Goal: Task Accomplishment & Management: Manage account settings

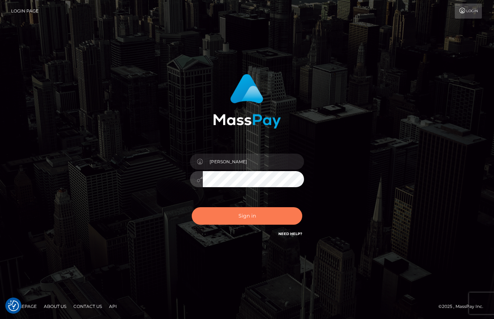
click at [243, 219] on button "Sign in" at bounding box center [247, 215] width 111 height 17
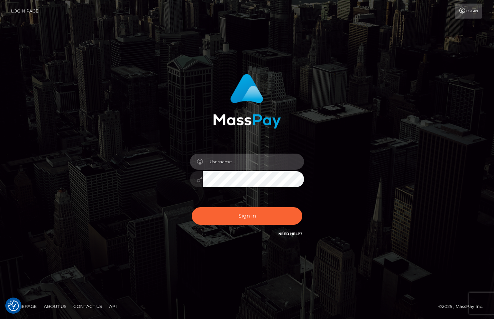
type input "[PERSON_NAME]"
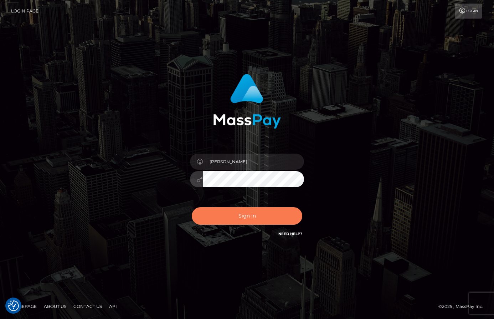
click at [241, 218] on button "Sign in" at bounding box center [247, 215] width 111 height 17
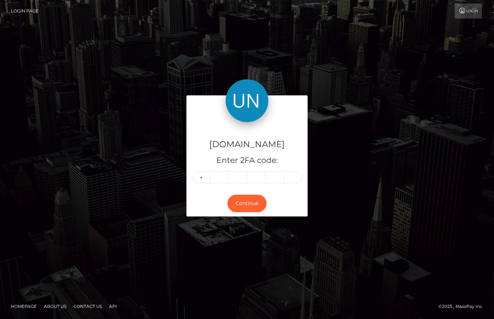
type input "1"
type input "3"
type input "4"
type input "1"
type input "8"
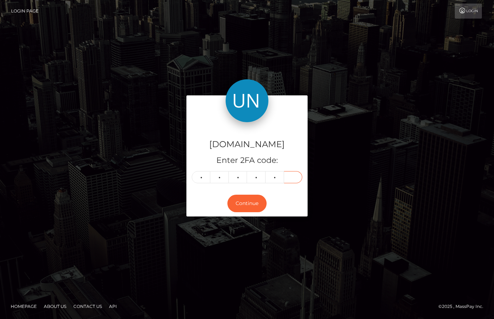
type input "1"
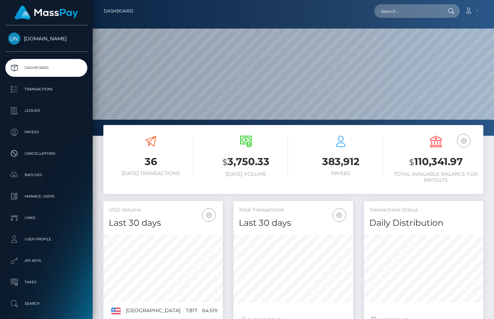
scroll to position [126, 120]
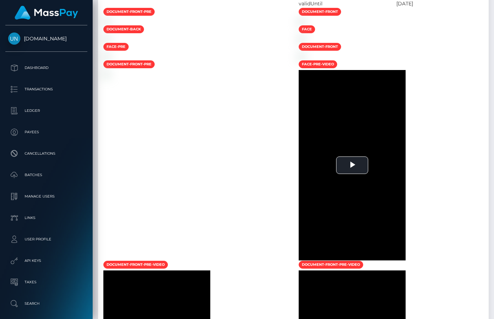
scroll to position [86, 120]
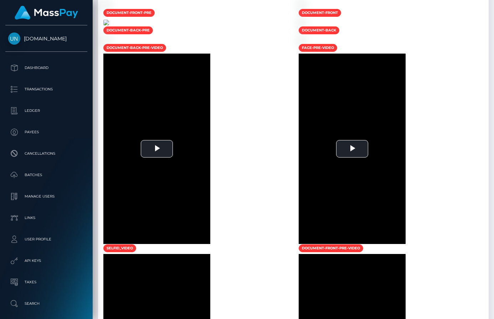
scroll to position [373, 0]
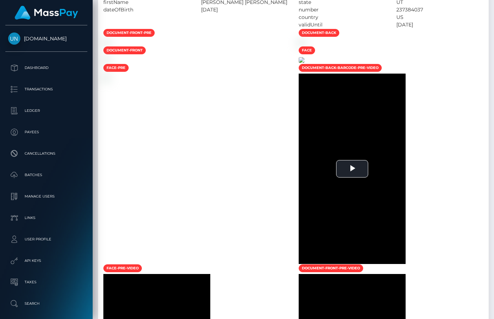
scroll to position [628, 0]
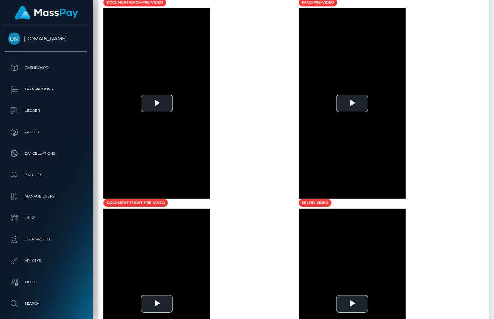
scroll to position [468, 0]
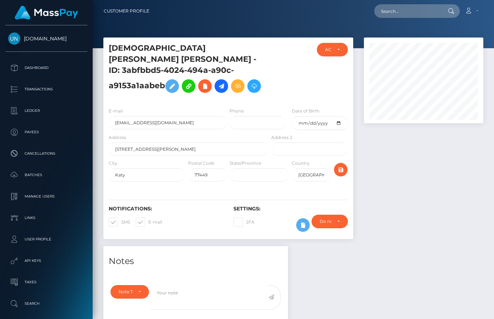
scroll to position [491, 0]
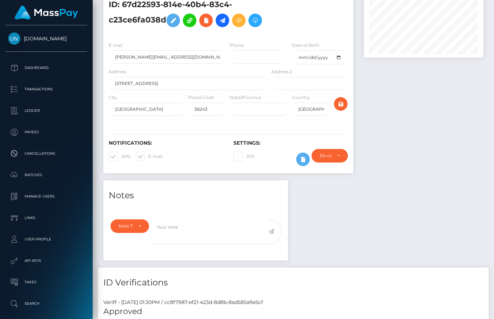
scroll to position [24, 0]
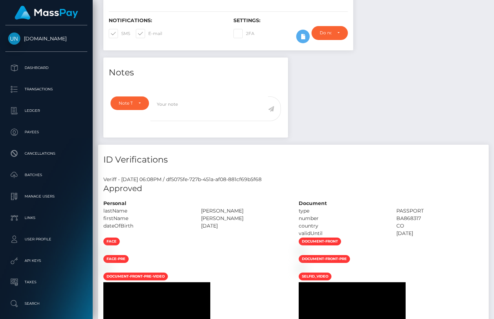
scroll to position [412, 0]
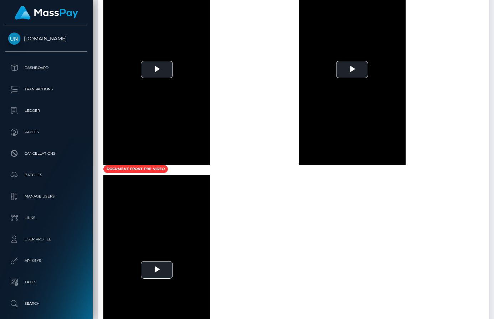
scroll to position [485, 0]
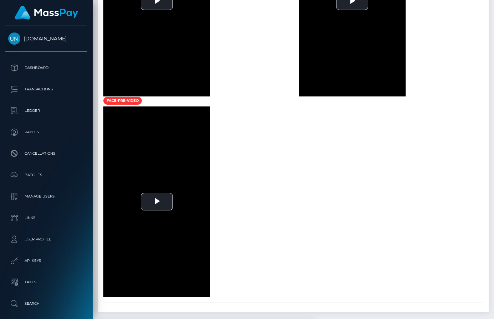
scroll to position [390, 0]
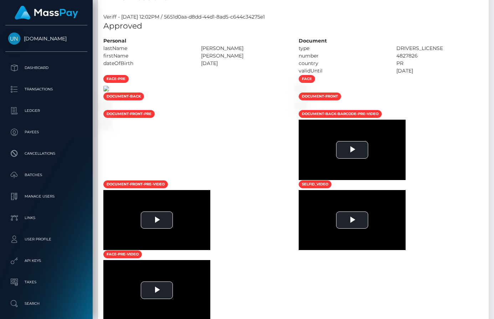
scroll to position [86, 120]
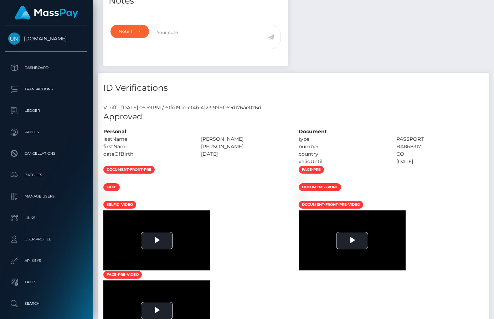
scroll to position [294, 0]
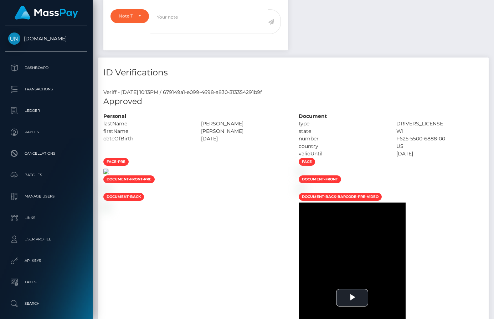
scroll to position [275, 0]
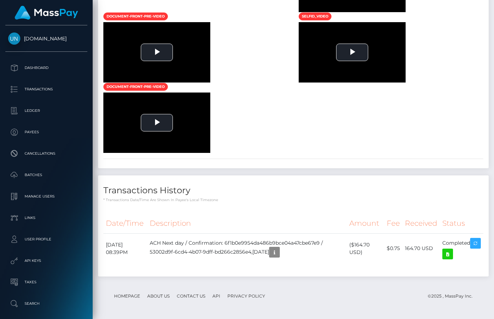
scroll to position [528, 0]
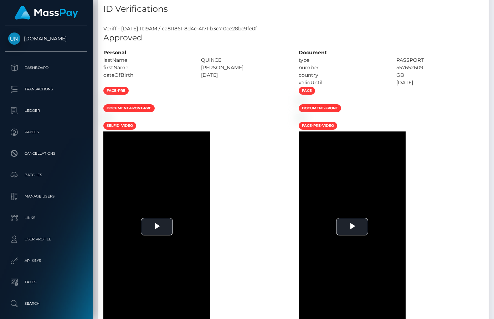
scroll to position [86, 120]
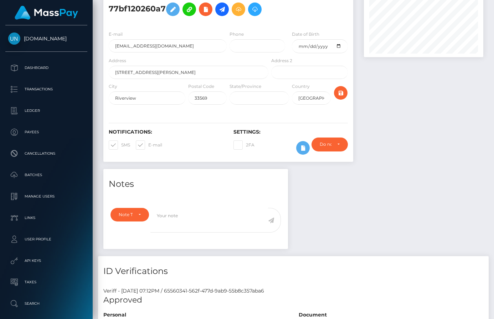
scroll to position [416, 0]
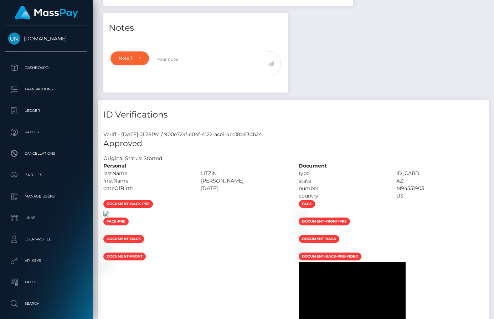
scroll to position [491, 0]
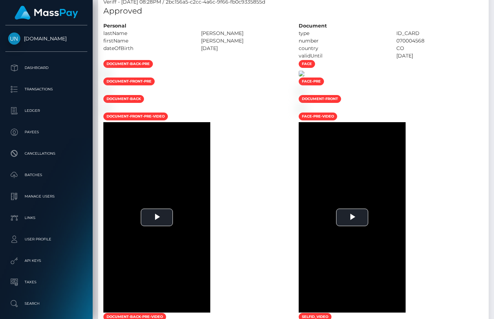
scroll to position [524, 0]
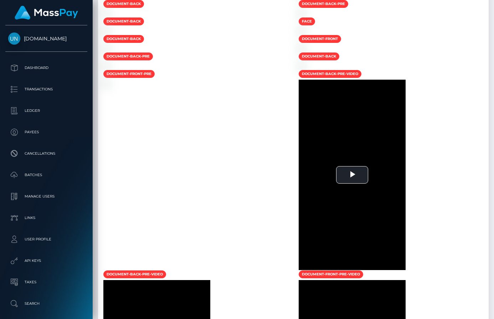
scroll to position [715, 0]
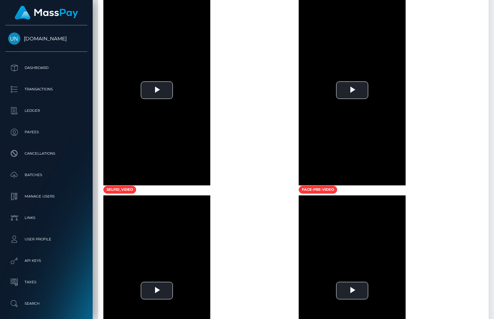
scroll to position [433, 0]
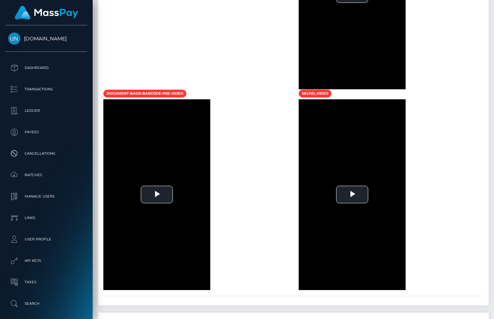
scroll to position [604, 0]
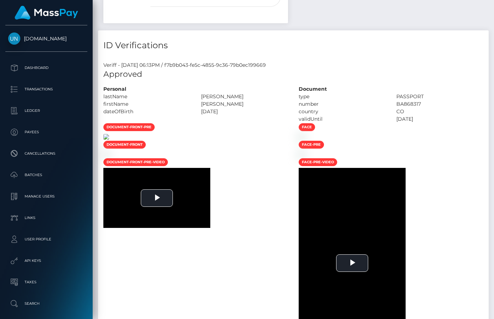
scroll to position [371, 0]
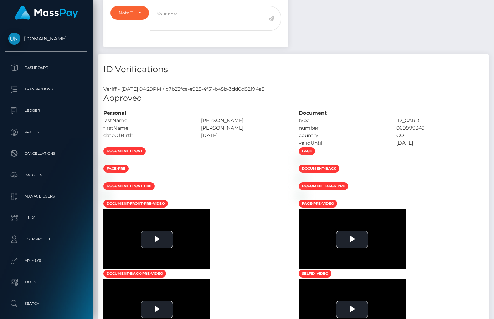
scroll to position [426, 0]
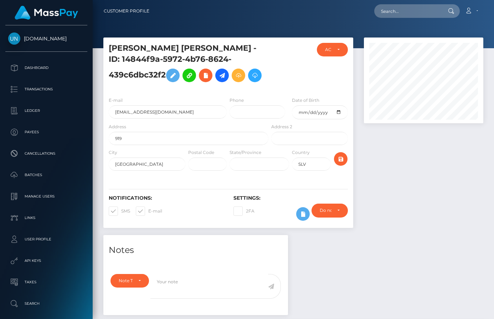
scroll to position [366, 0]
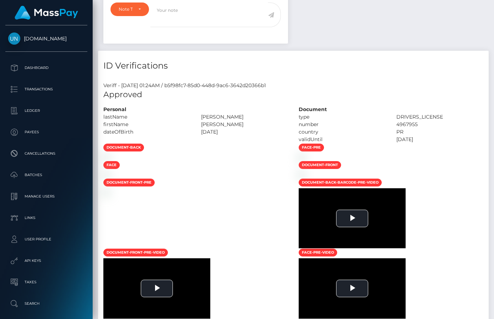
scroll to position [341, 0]
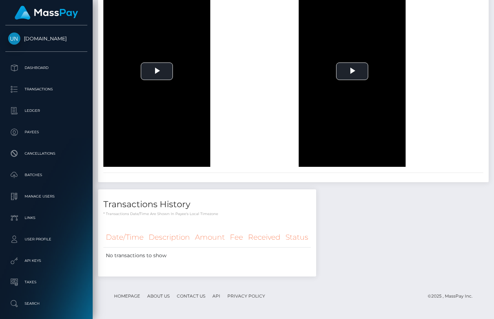
scroll to position [783, 0]
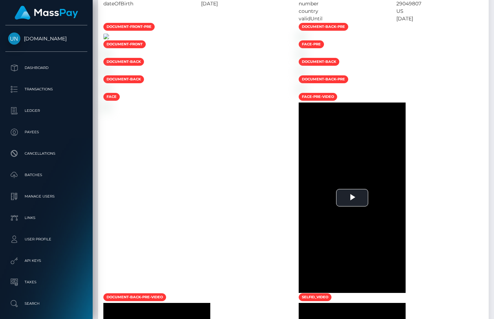
scroll to position [614, 0]
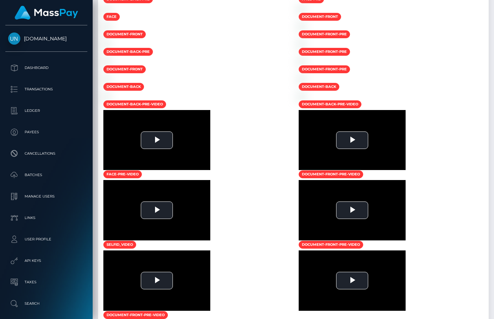
scroll to position [86, 120]
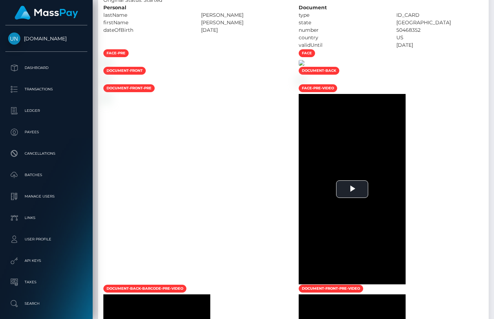
scroll to position [611, 0]
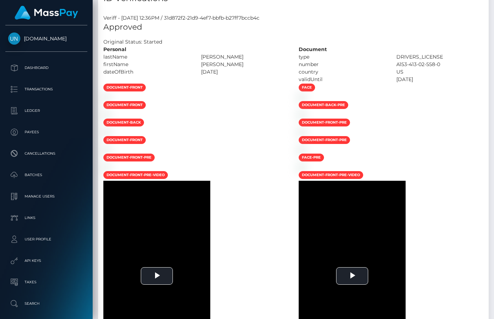
scroll to position [408, 0]
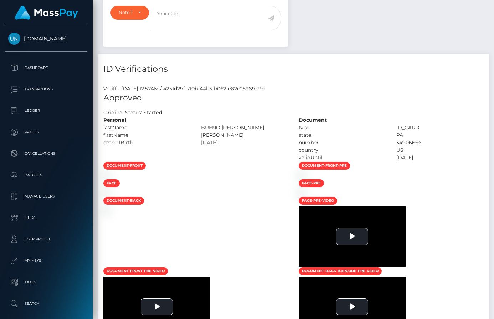
scroll to position [358, 0]
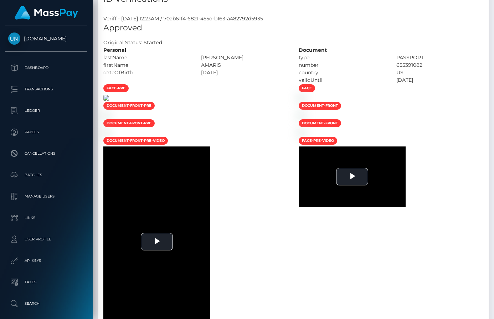
scroll to position [86, 120]
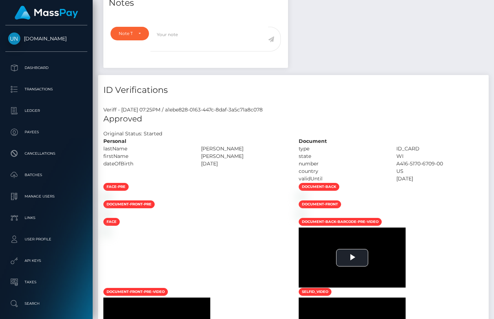
scroll to position [362, 0]
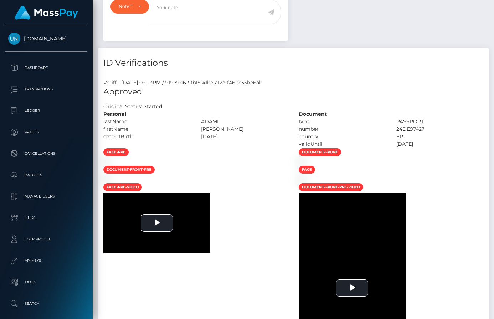
scroll to position [86, 120]
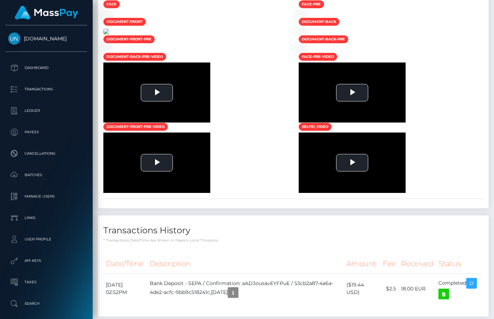
scroll to position [451, 0]
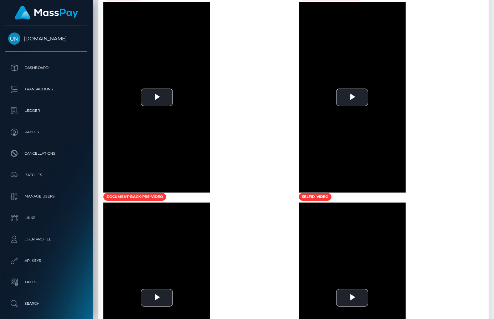
scroll to position [649, 0]
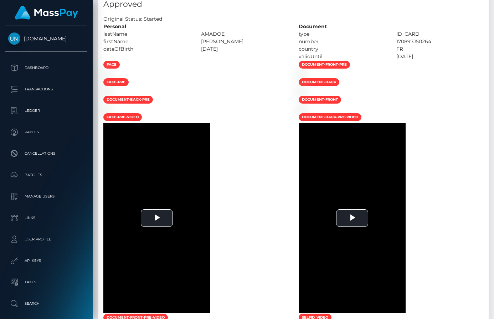
scroll to position [371, 0]
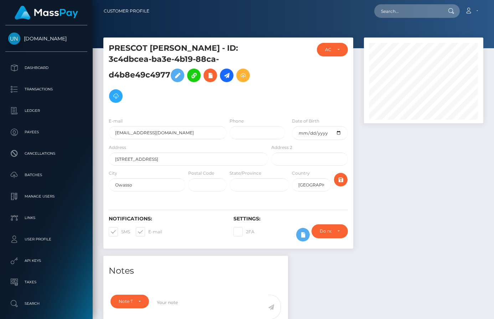
scroll to position [300, 0]
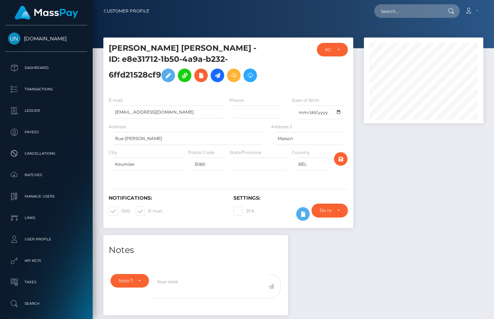
scroll to position [473, 0]
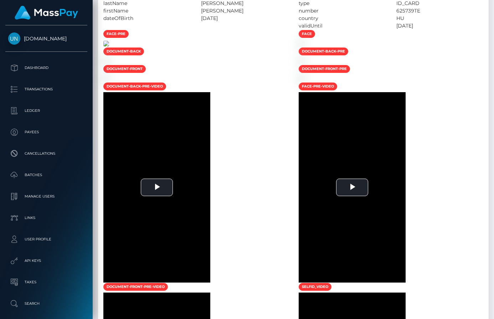
scroll to position [412, 0]
